Goal: Obtain resource: Download file/media

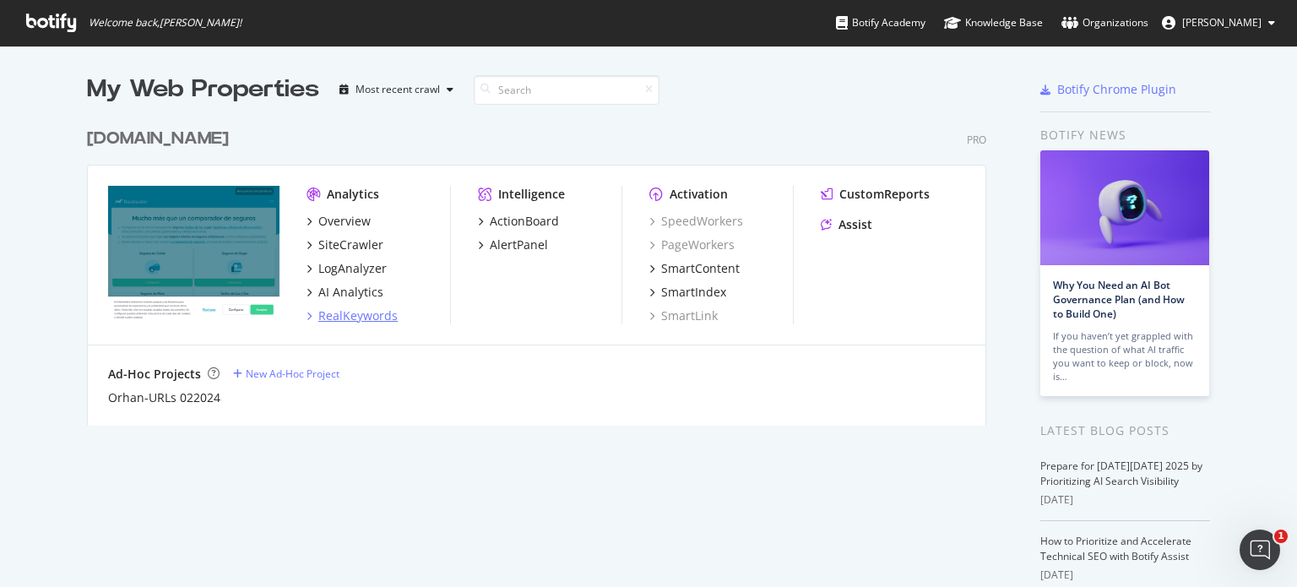
click at [342, 316] on div "RealKeywords" at bounding box center [357, 315] width 79 height 17
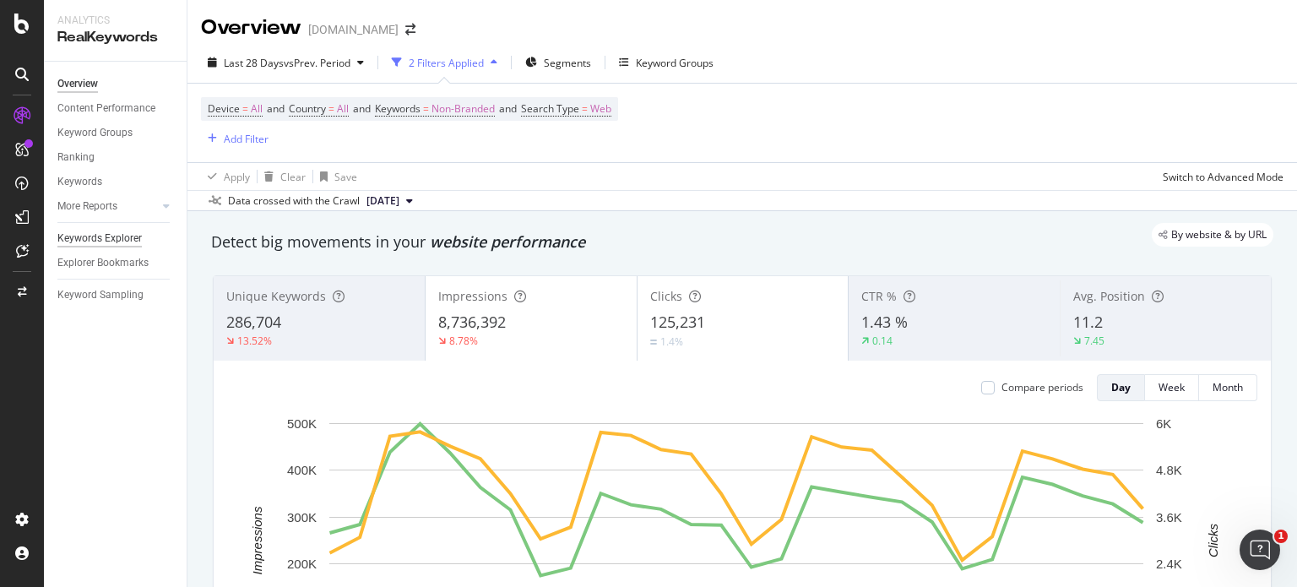
click at [106, 236] on div "Keywords Explorer" at bounding box center [99, 239] width 84 height 18
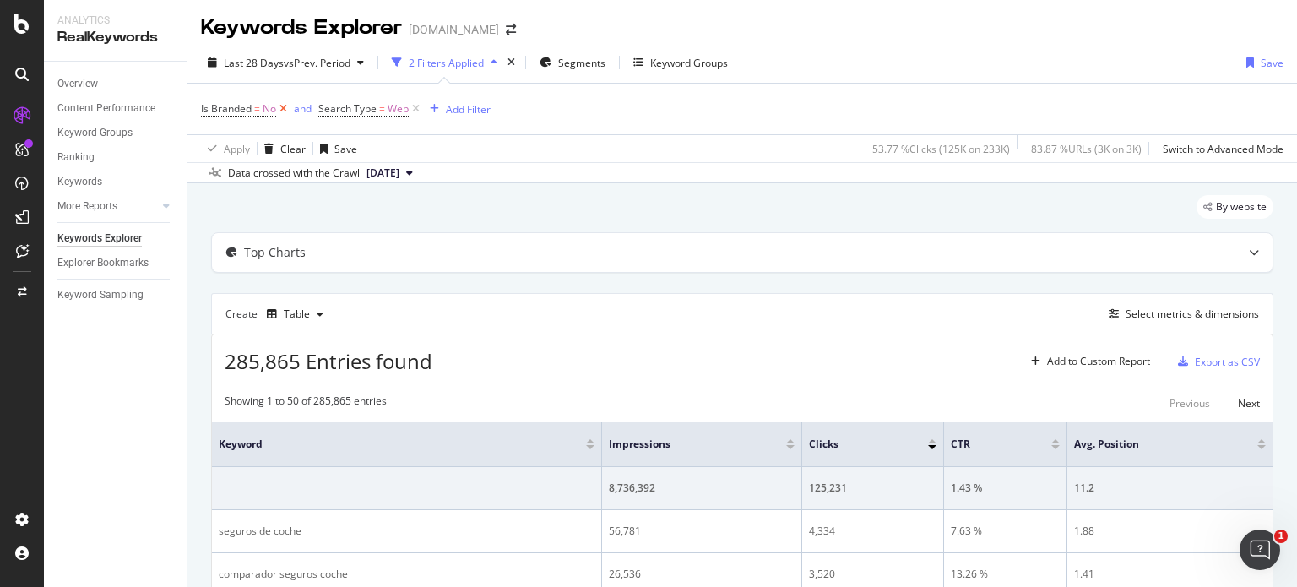
click at [282, 110] on icon at bounding box center [283, 108] width 14 height 17
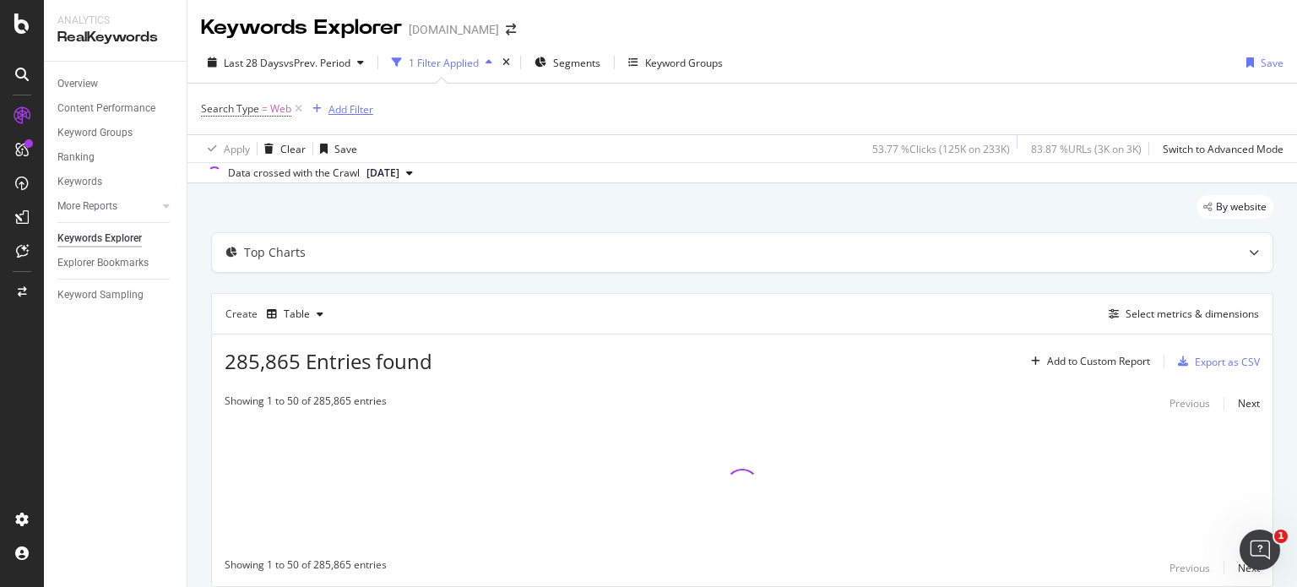
click at [343, 109] on div "Add Filter" at bounding box center [351, 109] width 45 height 14
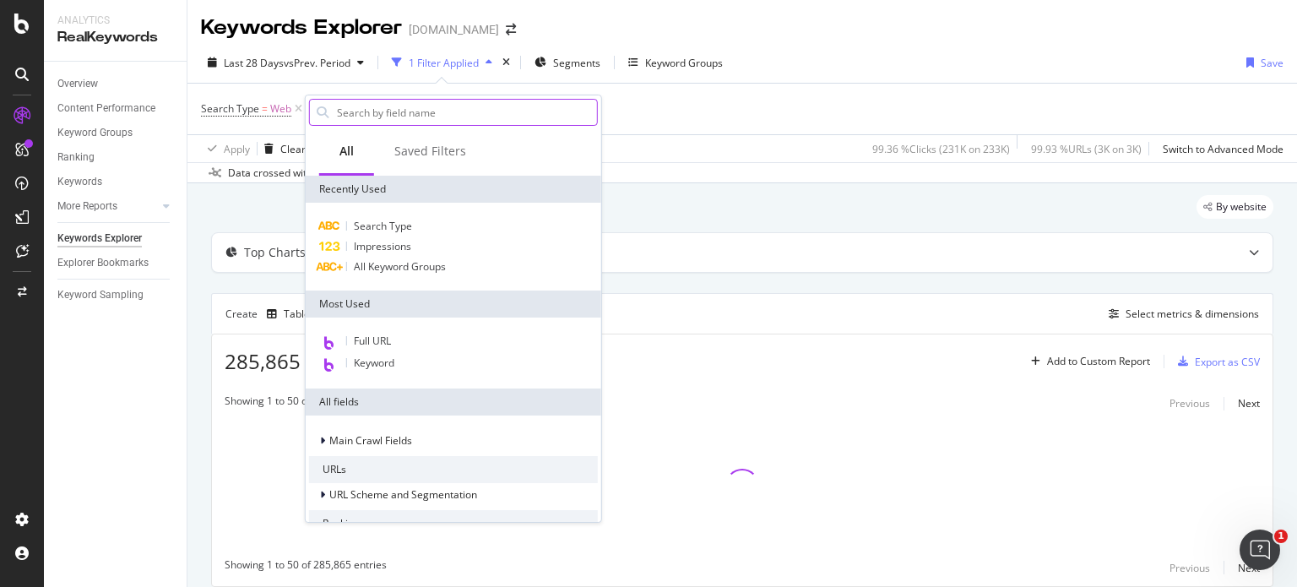
click at [345, 109] on input "text" at bounding box center [466, 112] width 262 height 25
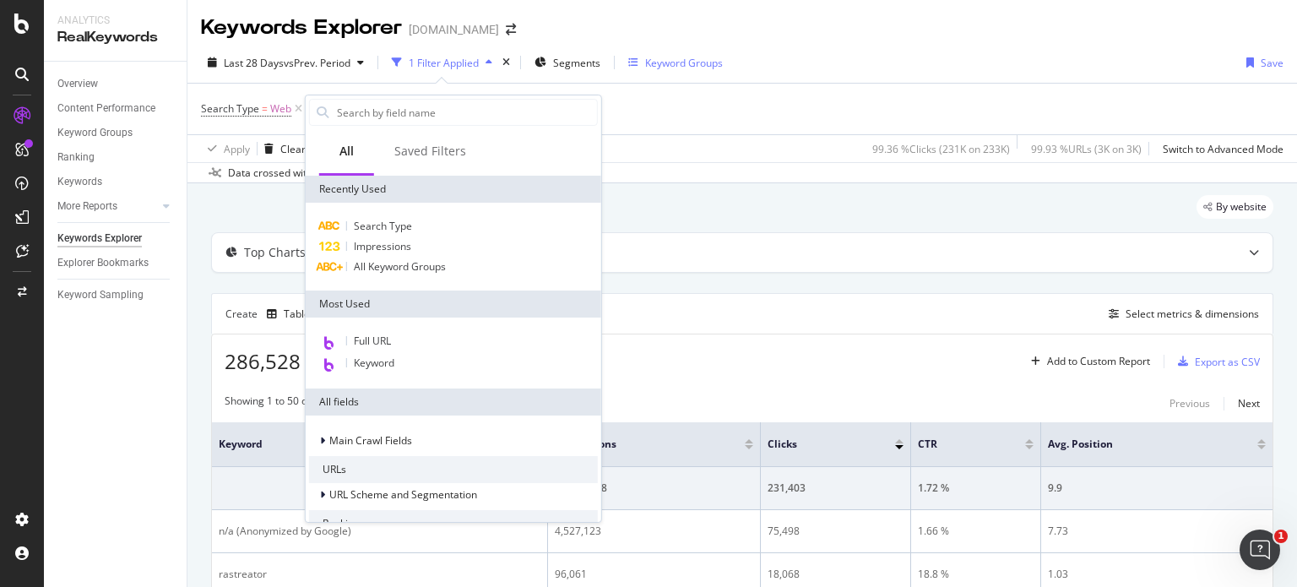
click at [676, 67] on div "Keyword Groups" at bounding box center [684, 63] width 78 height 14
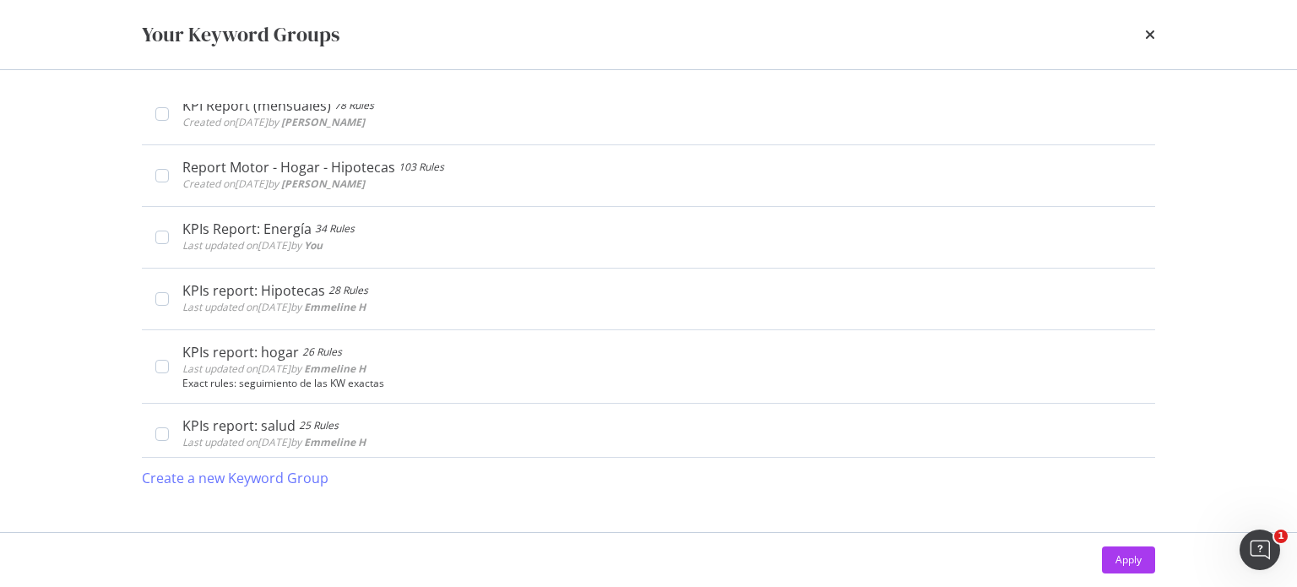
scroll to position [676, 0]
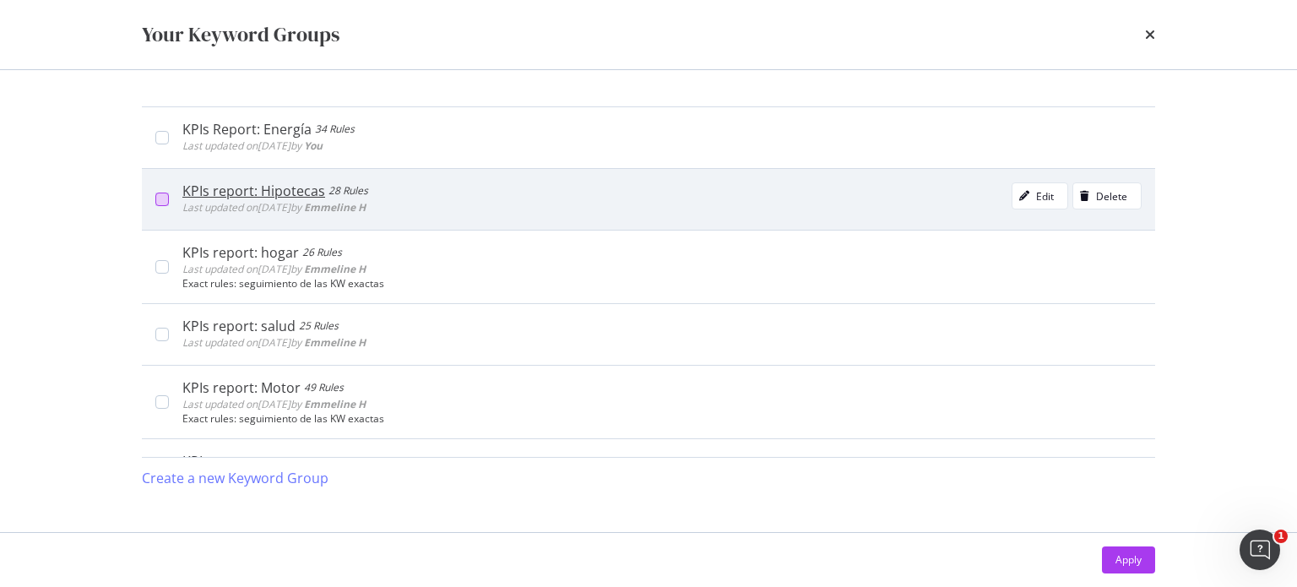
click at [159, 202] on div "modal" at bounding box center [162, 200] width 14 height 14
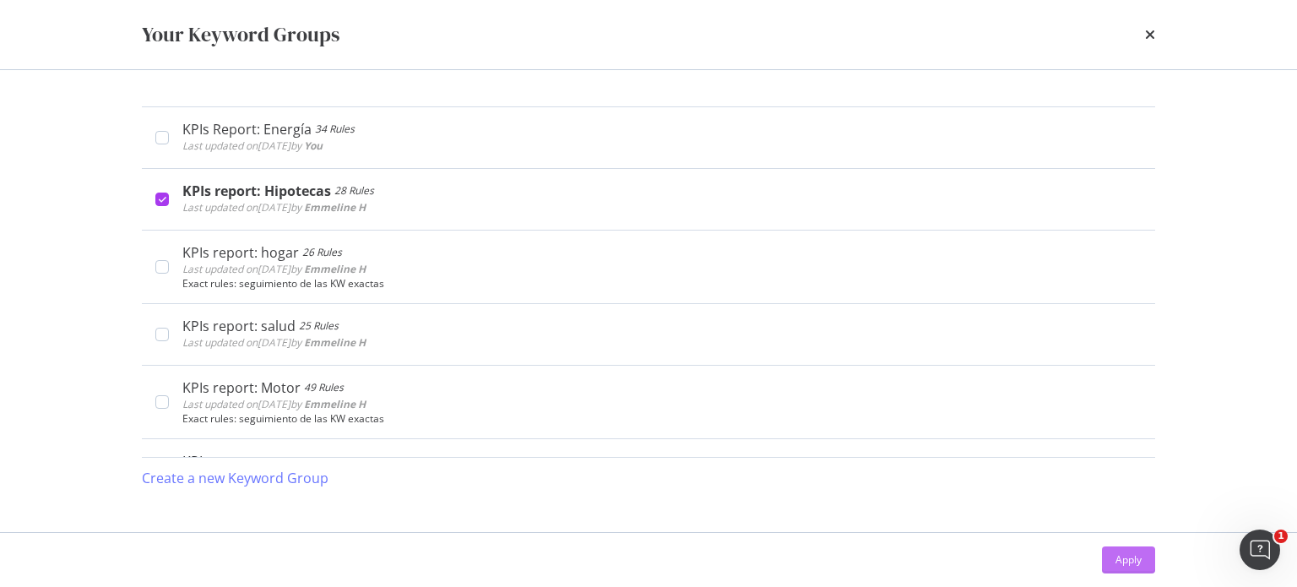
click at [1127, 566] on div "Apply" at bounding box center [1129, 559] width 26 height 14
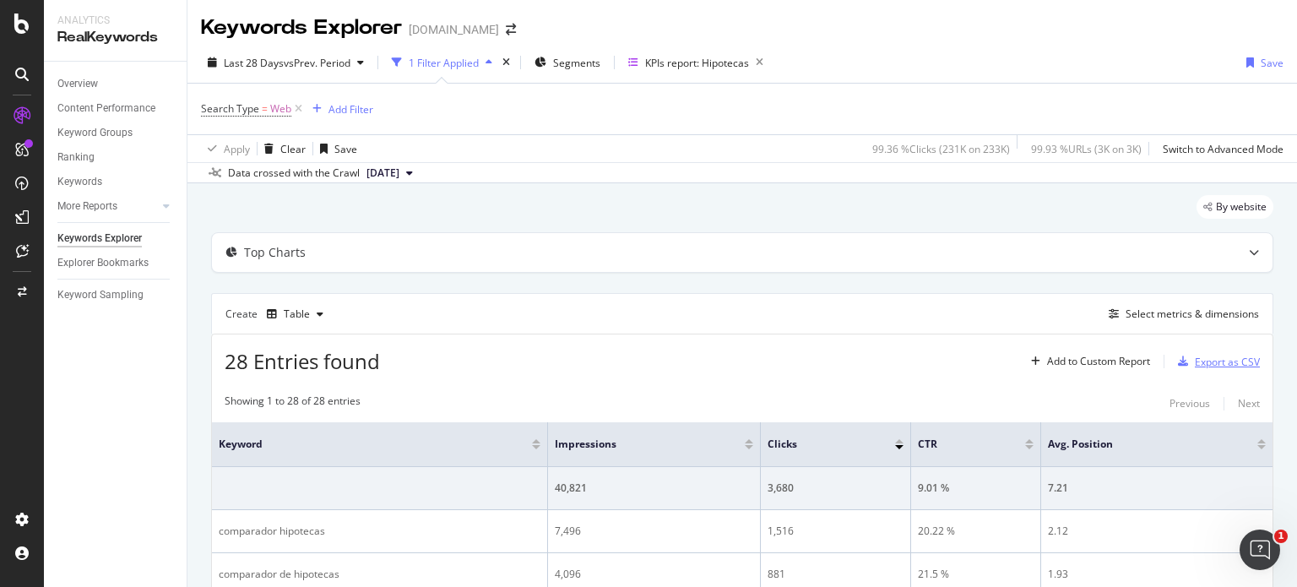
click at [1207, 361] on div "Export as CSV" at bounding box center [1227, 362] width 65 height 14
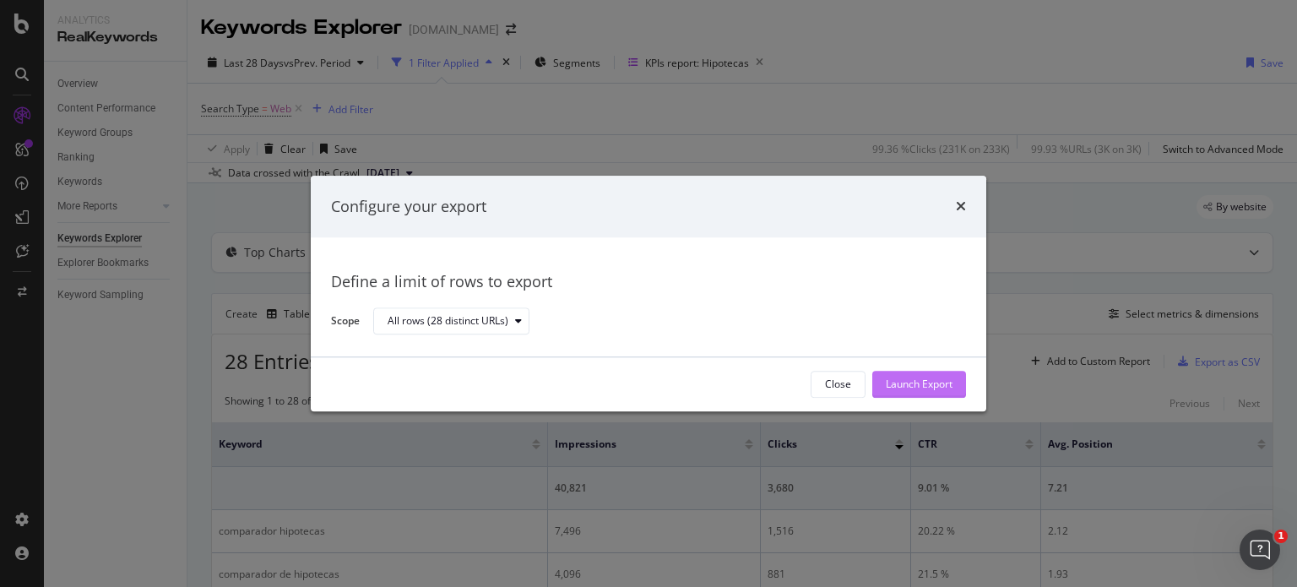
click at [939, 375] on div "Launch Export" at bounding box center [919, 384] width 67 height 25
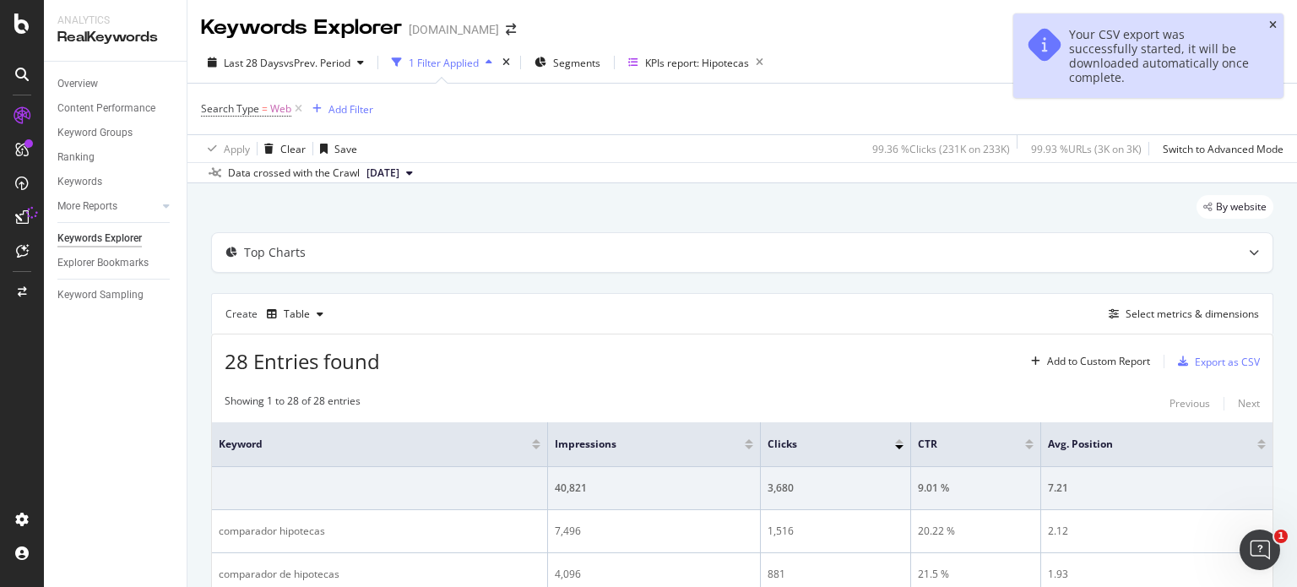
click at [1271, 24] on icon "close toast" at bounding box center [1273, 25] width 8 height 10
